Goal: Answer question/provide support

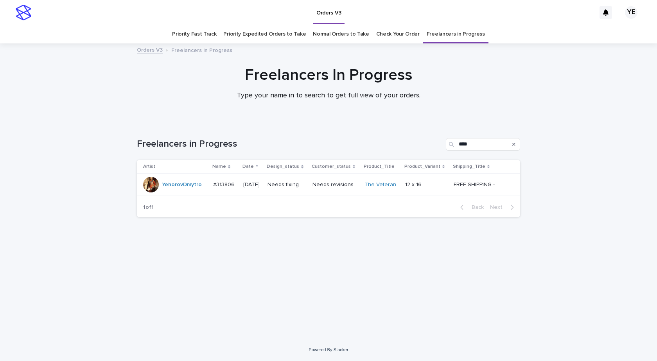
click at [183, 192] on div "YehorovDmytro" at bounding box center [175, 185] width 64 height 16
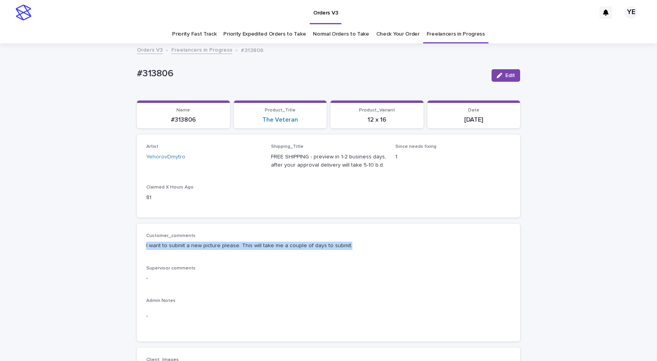
drag, startPoint x: 365, startPoint y: 247, endPoint x: 130, endPoint y: 256, distance: 235.6
copy p "I want to submit a new picture please. This will take me a couple of days to su…"
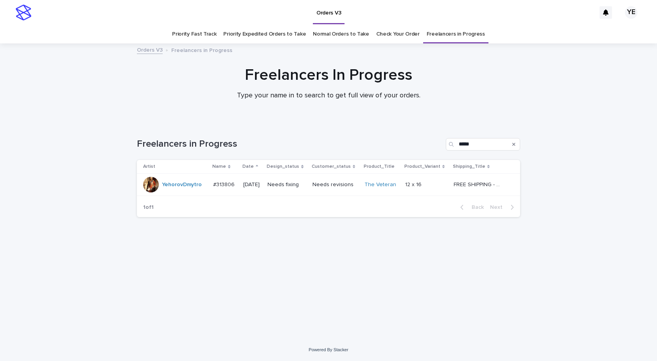
click at [172, 191] on div "YehorovDmytro" at bounding box center [175, 185] width 64 height 16
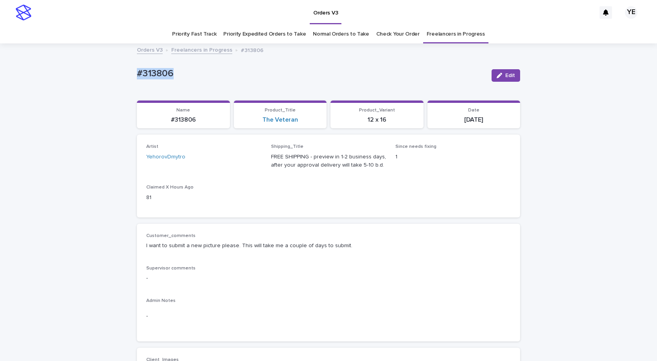
drag, startPoint x: 162, startPoint y: 76, endPoint x: 94, endPoint y: 95, distance: 70.4
copy div "Edit Sorry, there was an error saving your record. Please try again. Please fil…"
drag, startPoint x: 135, startPoint y: 74, endPoint x: 206, endPoint y: 79, distance: 70.6
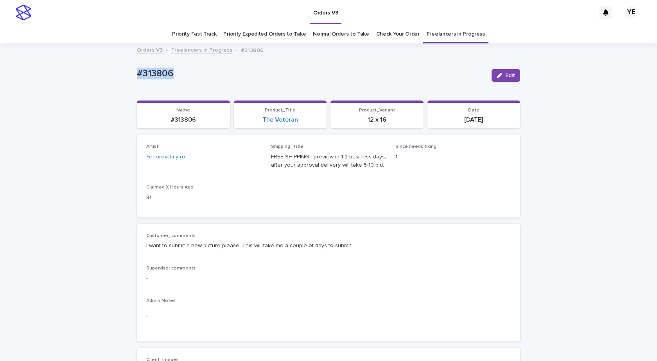
copy p "#313806"
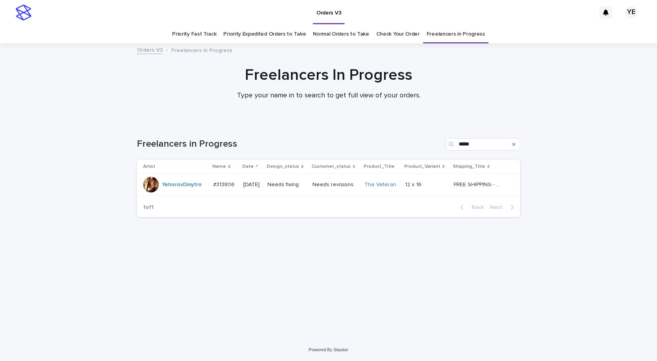
click at [31, 103] on div "Freelancers In Progress Type your name in to search to get full view of your or…" at bounding box center [328, 86] width 657 height 41
